Goal: Transaction & Acquisition: Purchase product/service

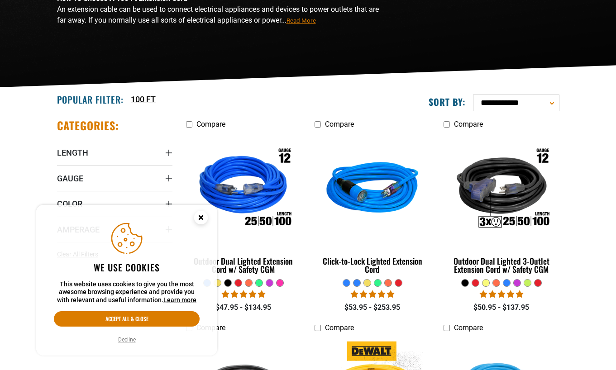
scroll to position [181, 0]
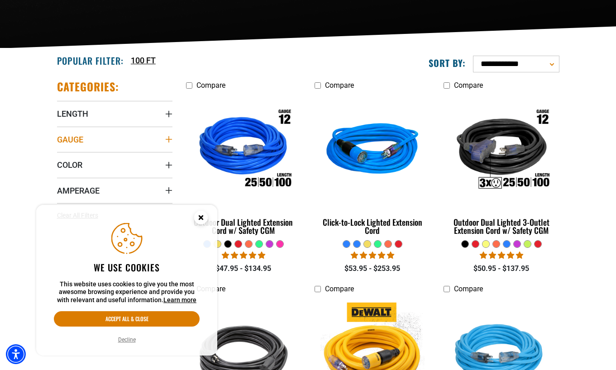
click at [166, 138] on icon "Gauge" at bounding box center [168, 139] width 7 height 7
click at [64, 159] on label "10 Gauge (7) 10 Gauge (7 products)" at bounding box center [86, 158] width 58 height 12
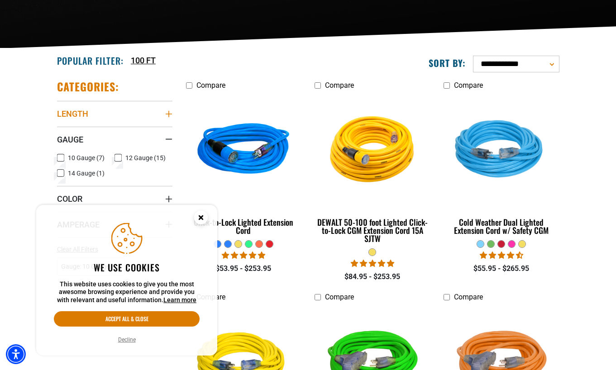
click at [165, 111] on icon "Length" at bounding box center [168, 113] width 7 height 7
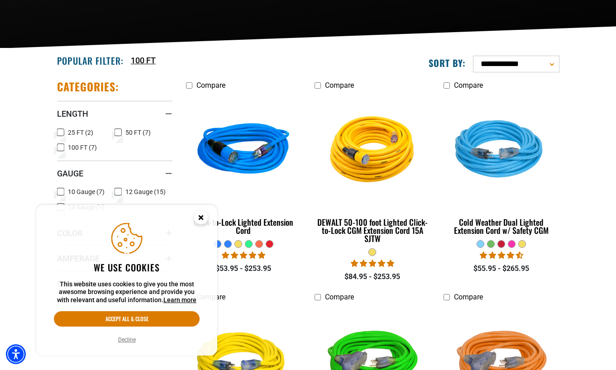
click at [62, 148] on icon at bounding box center [60, 148] width 7 height 12
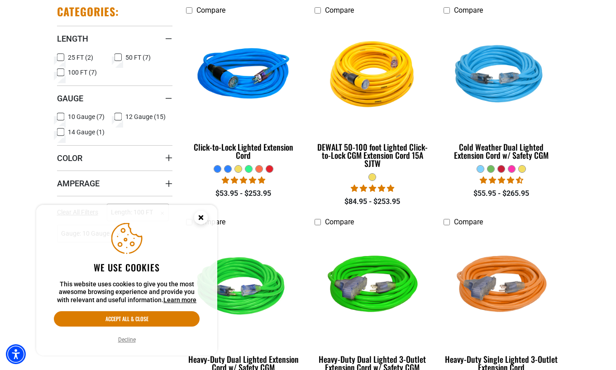
scroll to position [257, 0]
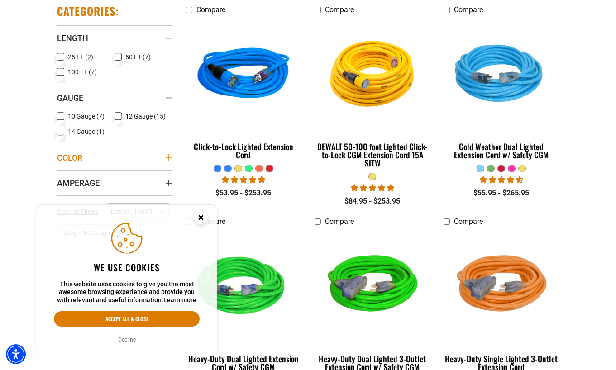
click at [168, 158] on icon "Color" at bounding box center [168, 157] width 6 height 6
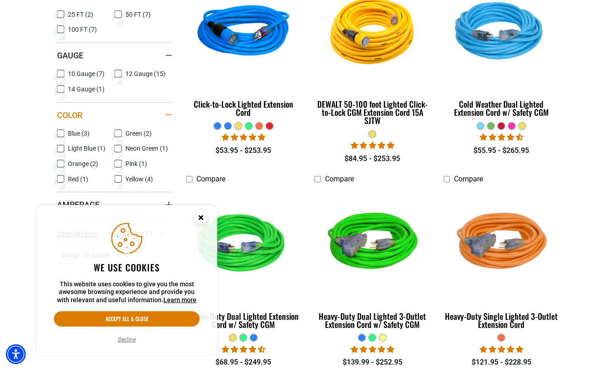
scroll to position [302, 0]
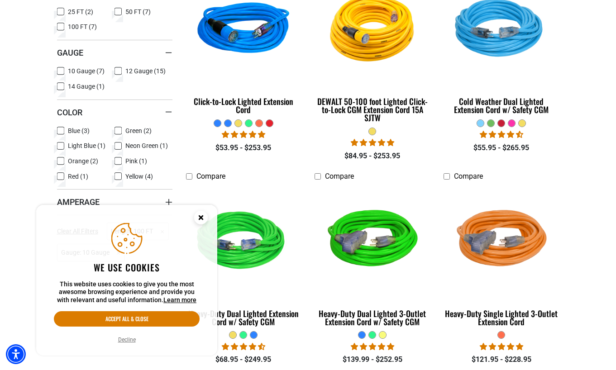
click at [35, 175] on section "**********" at bounding box center [308, 253] width 616 height 651
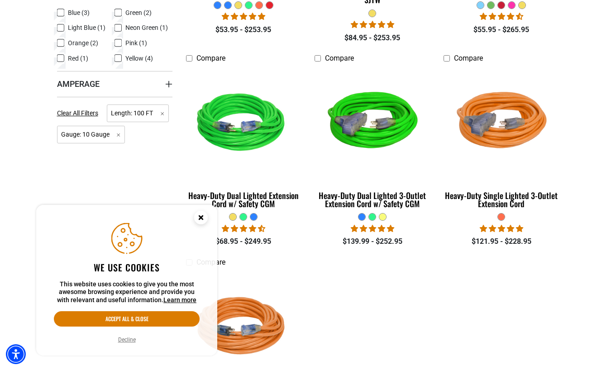
scroll to position [422, 0]
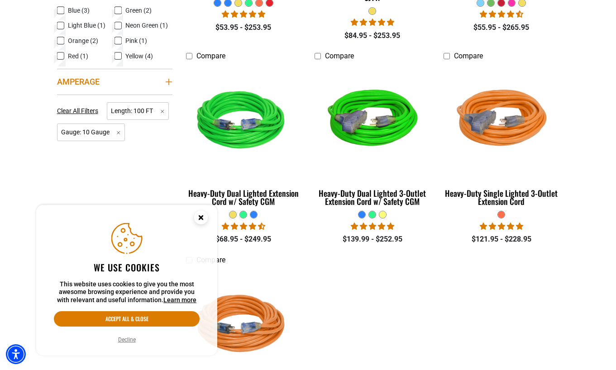
click at [167, 80] on icon "Amperage" at bounding box center [168, 81] width 7 height 7
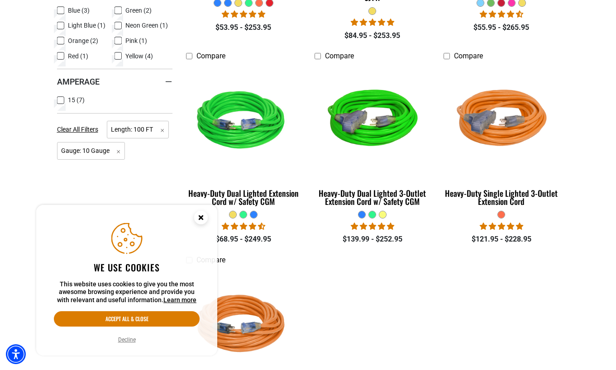
click at [62, 101] on icon at bounding box center [60, 101] width 7 height 12
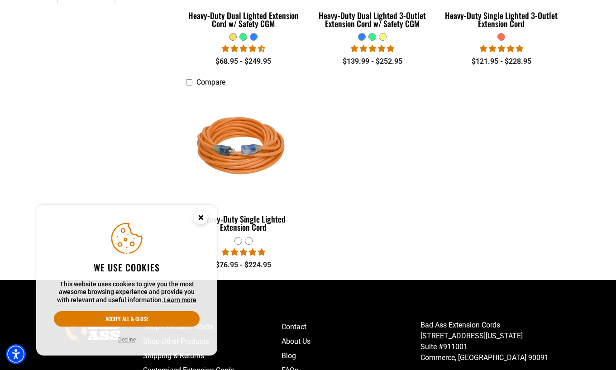
scroll to position [603, 0]
